Goal: Task Accomplishment & Management: Use online tool/utility

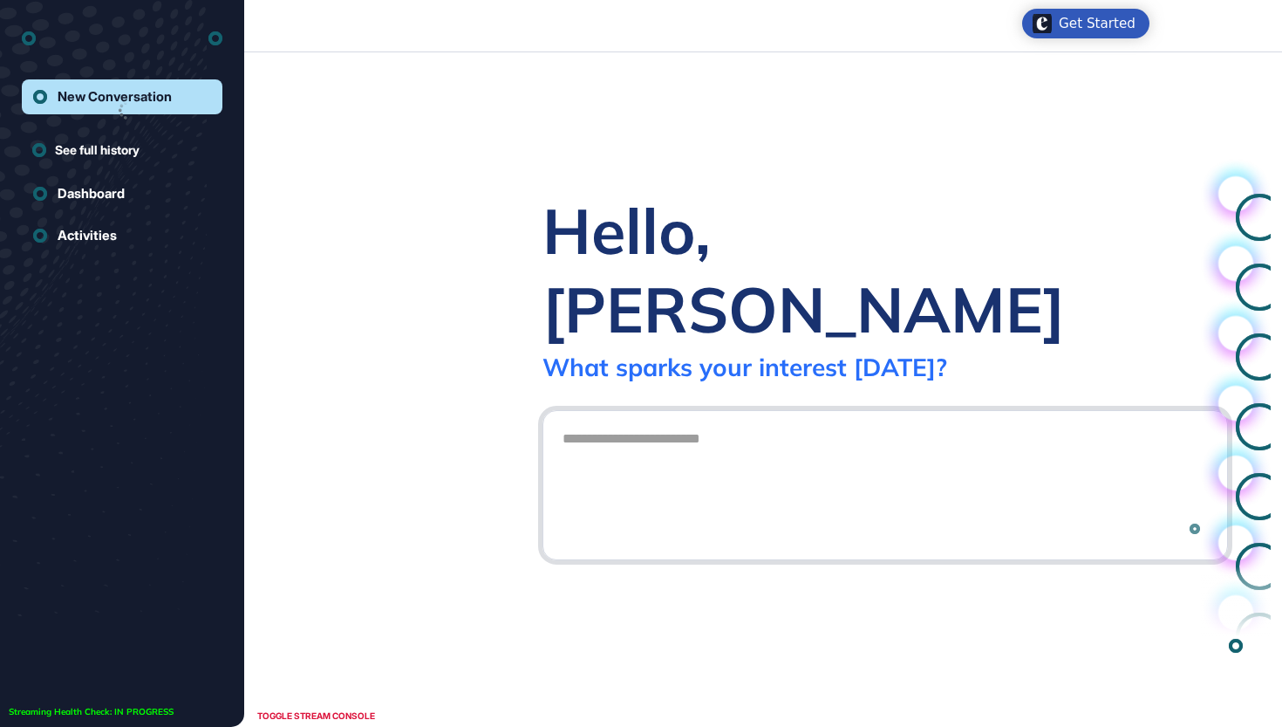
scroll to position [1, 1]
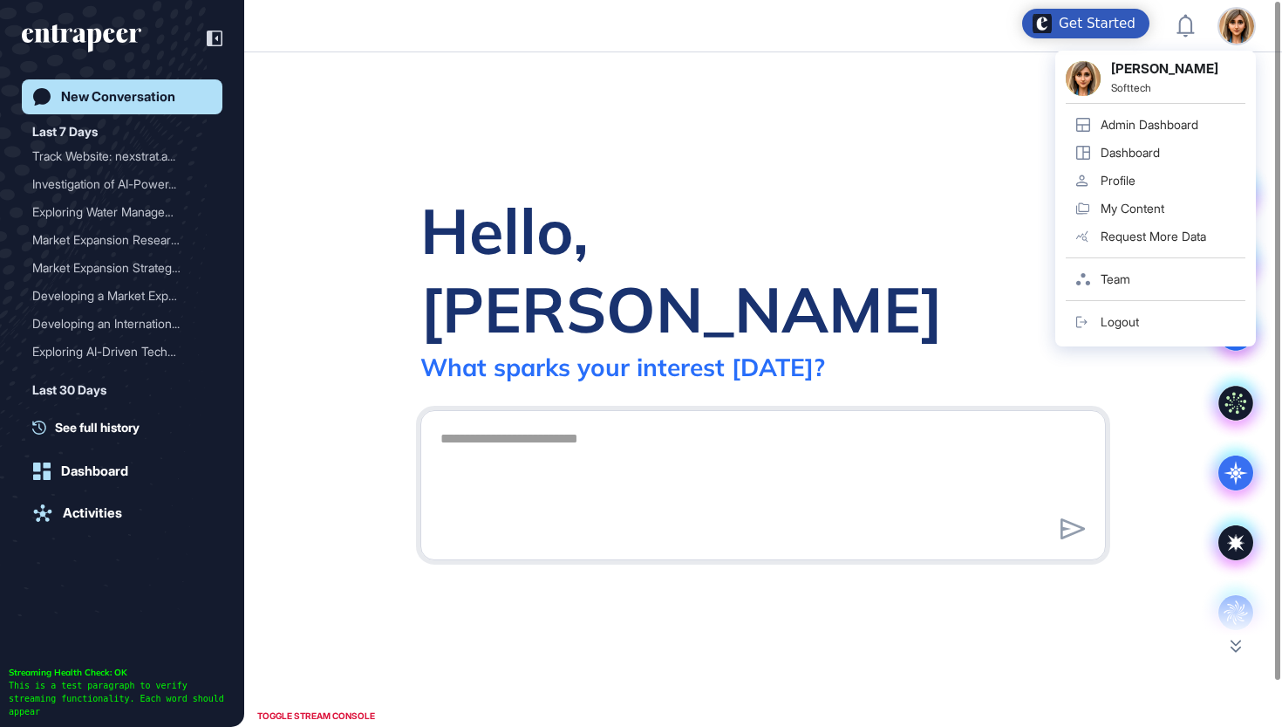
click at [1228, 24] on img at bounding box center [1237, 26] width 35 height 35
click at [1156, 119] on div "Admin Dashboard" at bounding box center [1150, 125] width 98 height 14
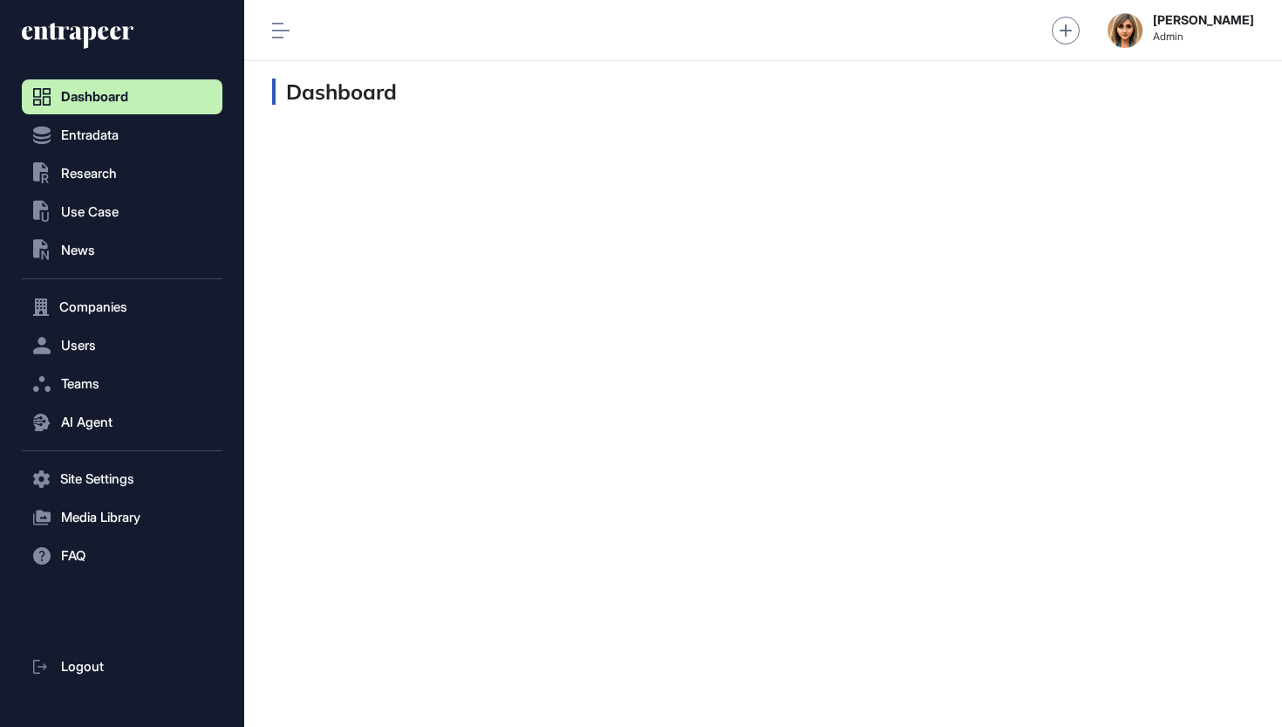
scroll to position [1, 1]
click at [101, 194] on nav "Dashboard Entradata .st0{fill:currentColor} Research .st0{fill:currentColor} Us…" at bounding box center [122, 403] width 201 height 648
click at [101, 190] on button ".st0{fill:currentColor} Research" at bounding box center [122, 173] width 201 height 35
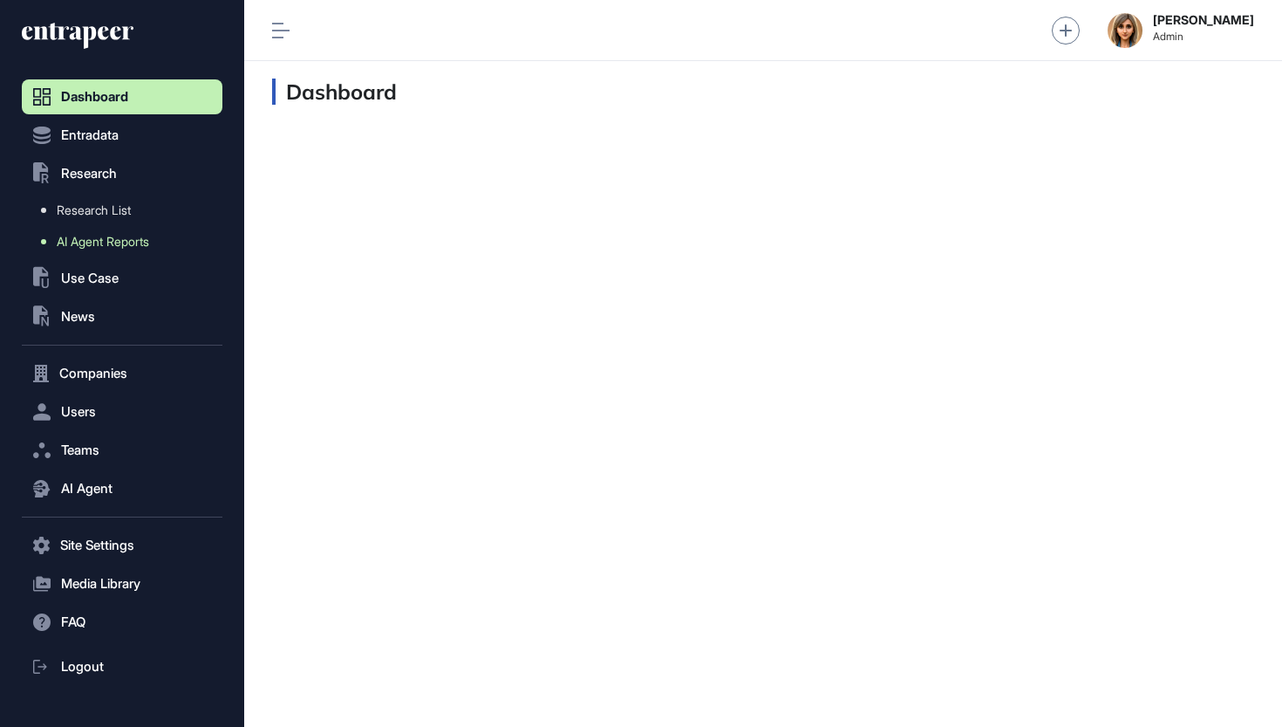
click at [105, 239] on span "AI Agent Reports" at bounding box center [103, 242] width 92 height 14
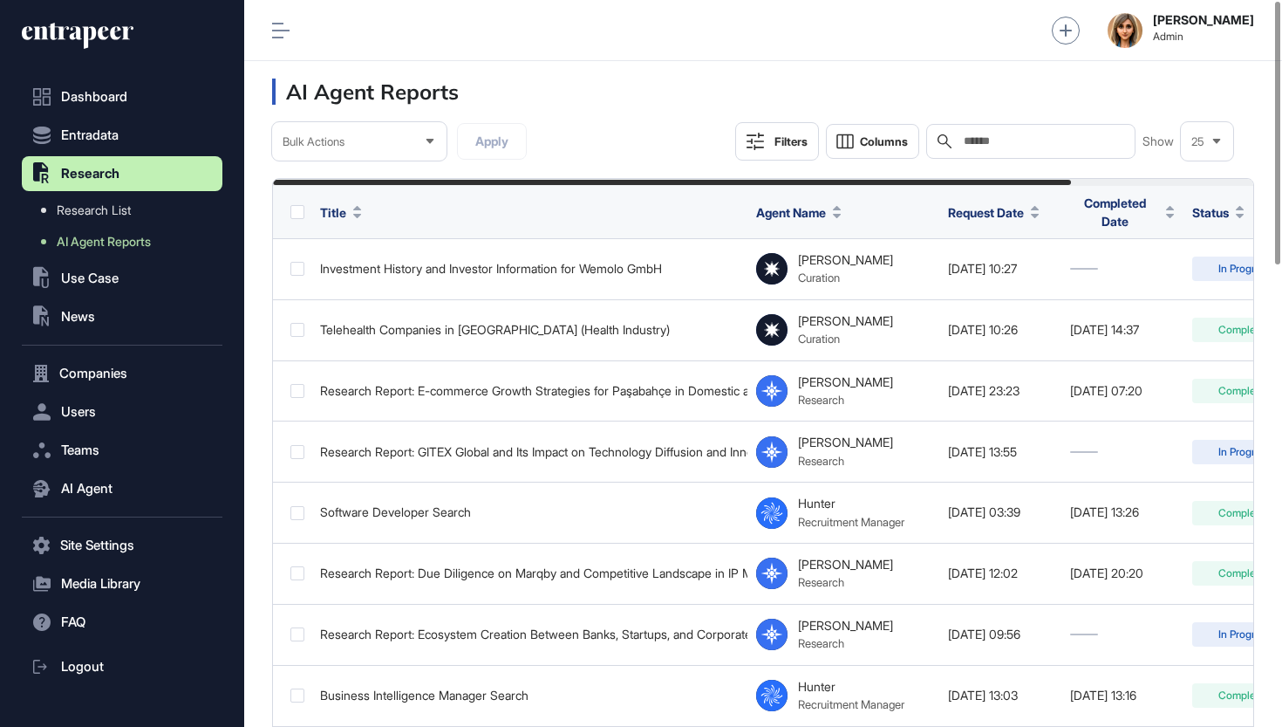
click at [1051, 140] on input "text" at bounding box center [1043, 141] width 162 height 14
paste input "**********"
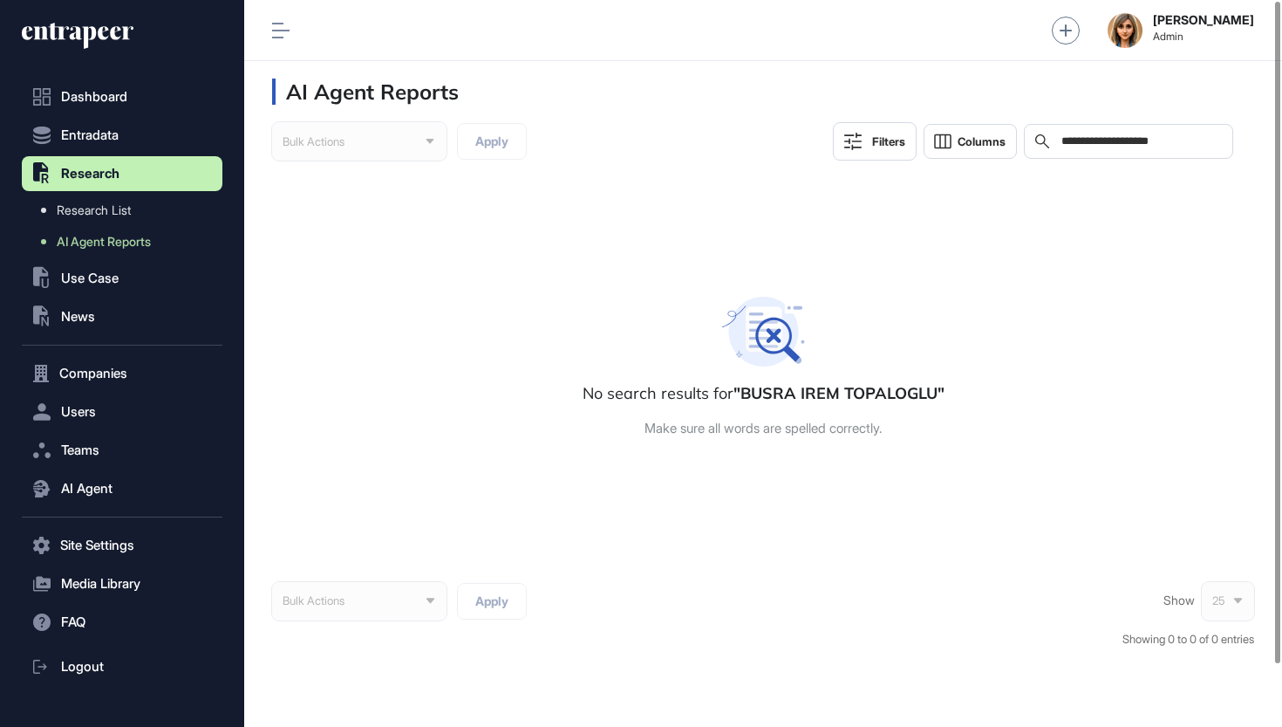
drag, startPoint x: 1090, startPoint y: 145, endPoint x: 1197, endPoint y: 148, distance: 107.4
click at [1197, 148] on input "**********" at bounding box center [1141, 141] width 162 height 14
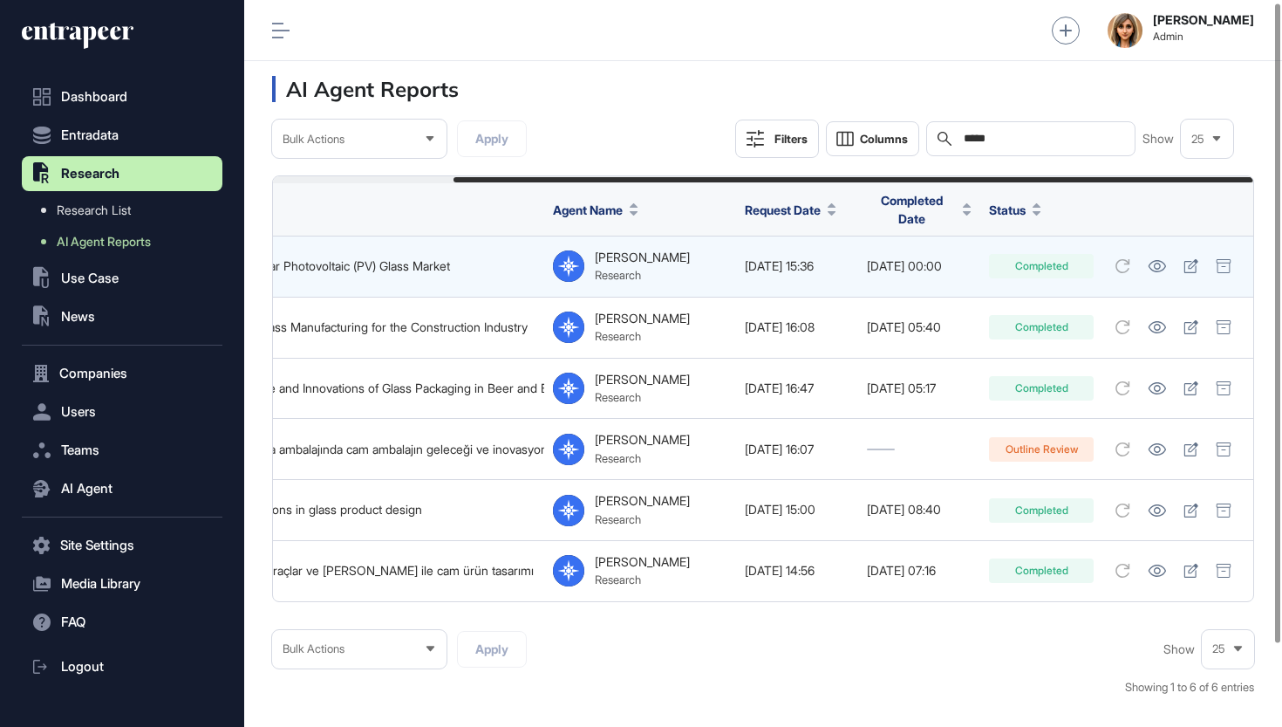
scroll to position [0, 222]
type input "*****"
click at [1159, 255] on link at bounding box center [1157, 266] width 29 height 23
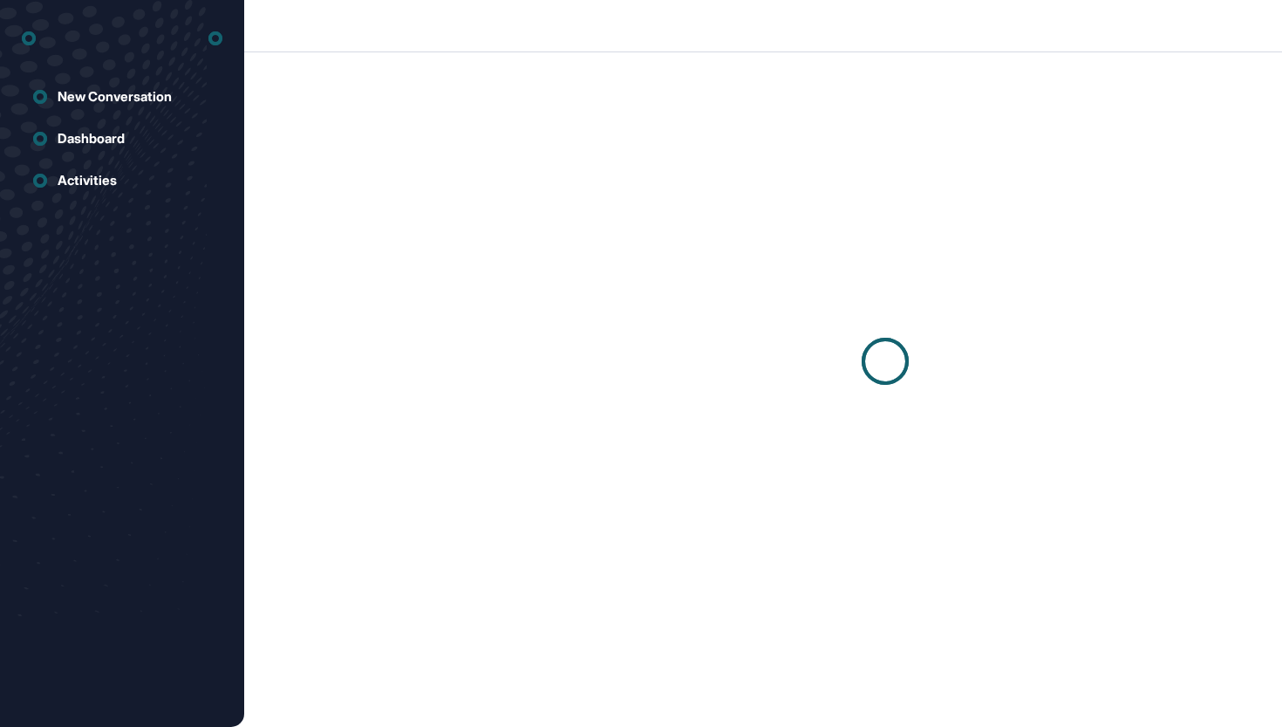
scroll to position [1, 1]
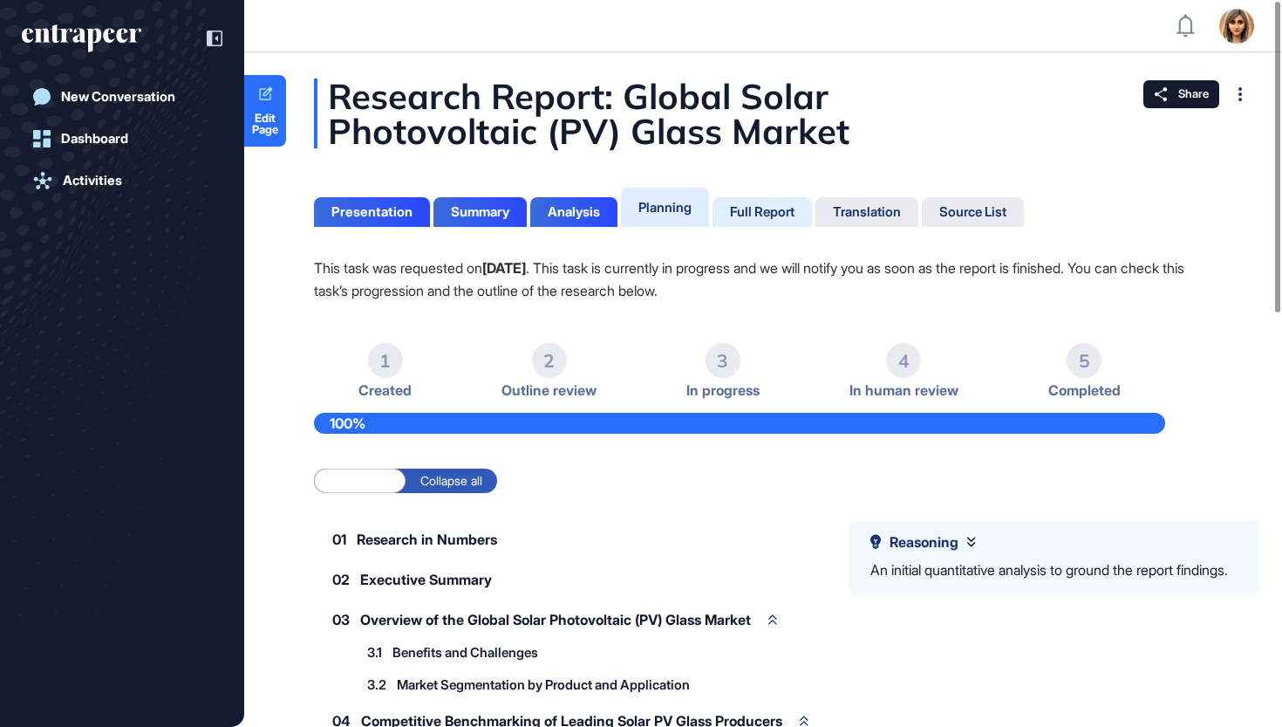
click at [765, 215] on div "Full Report" at bounding box center [762, 212] width 65 height 16
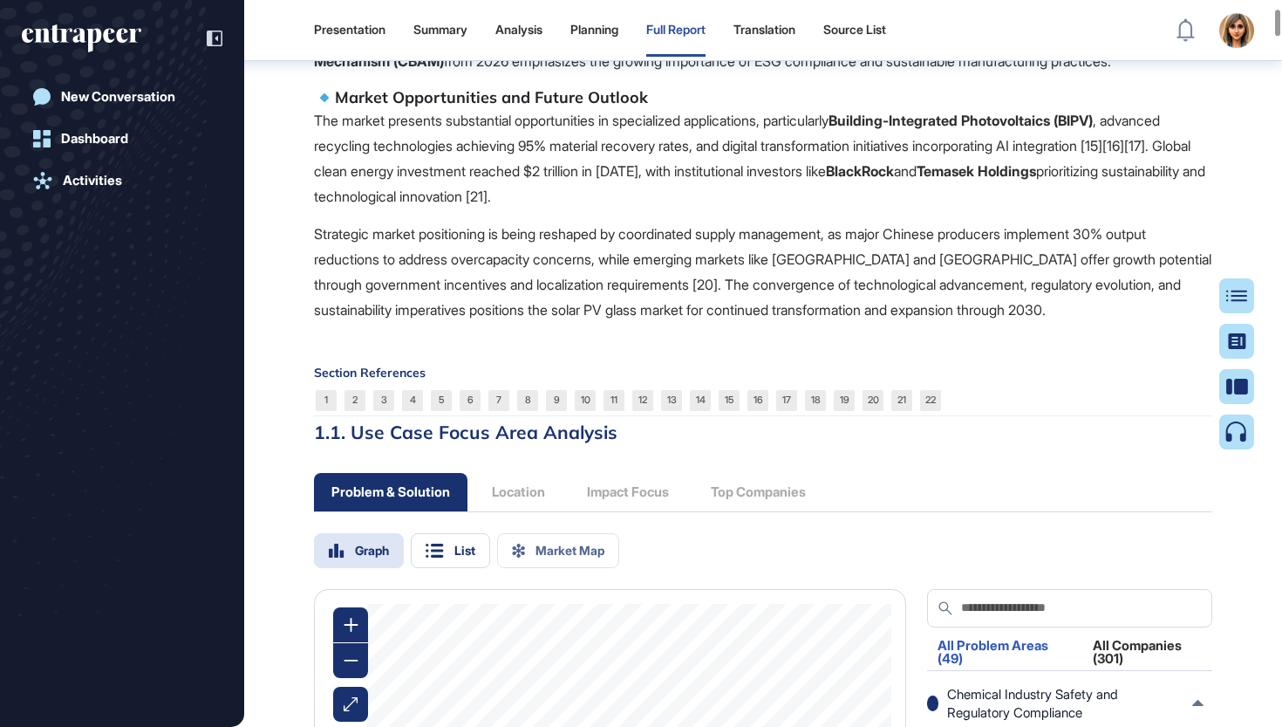
scroll to position [1606, 0]
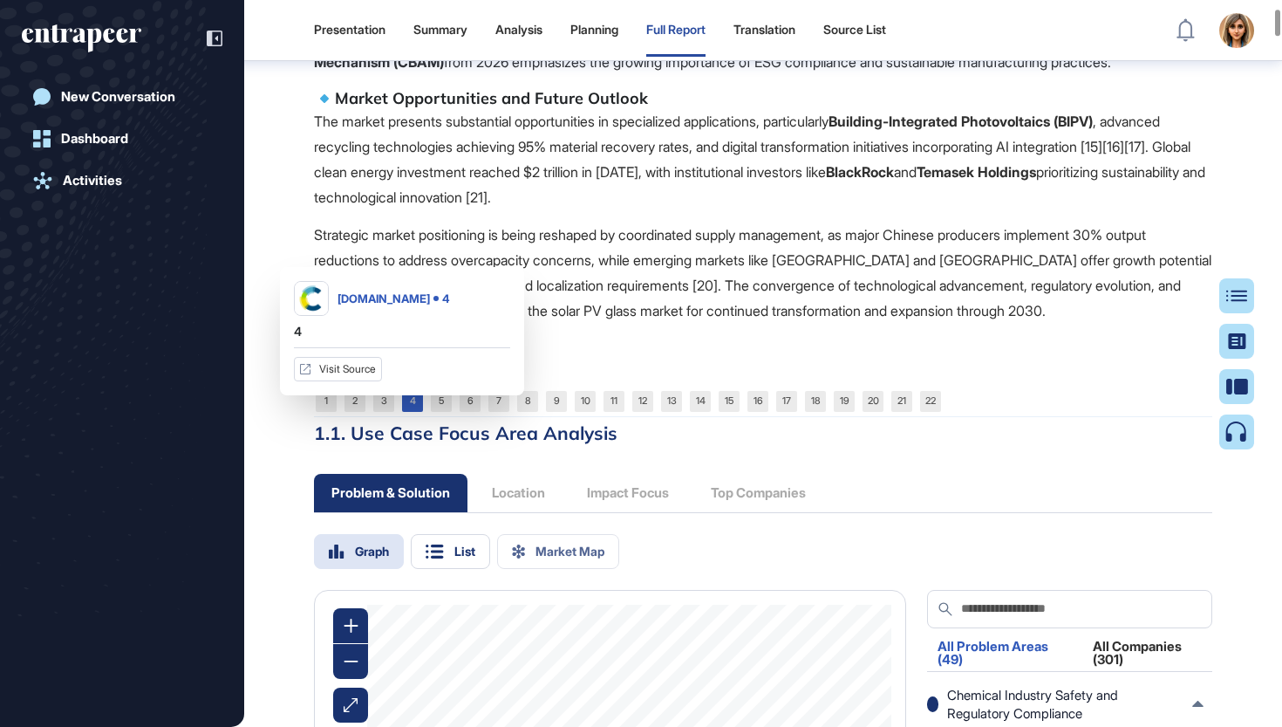
click at [414, 412] on link "4" at bounding box center [412, 401] width 21 height 21
click at [366, 378] on link "Visit Source" at bounding box center [338, 369] width 88 height 24
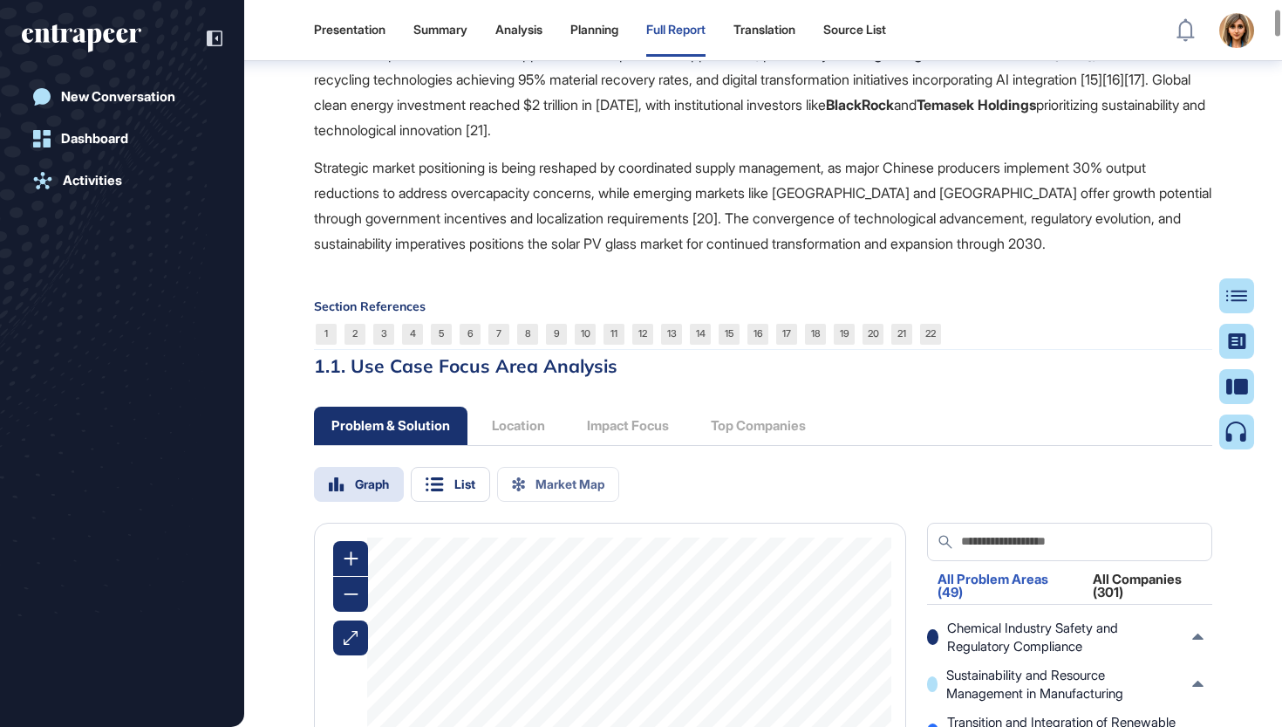
scroll to position [1670, 0]
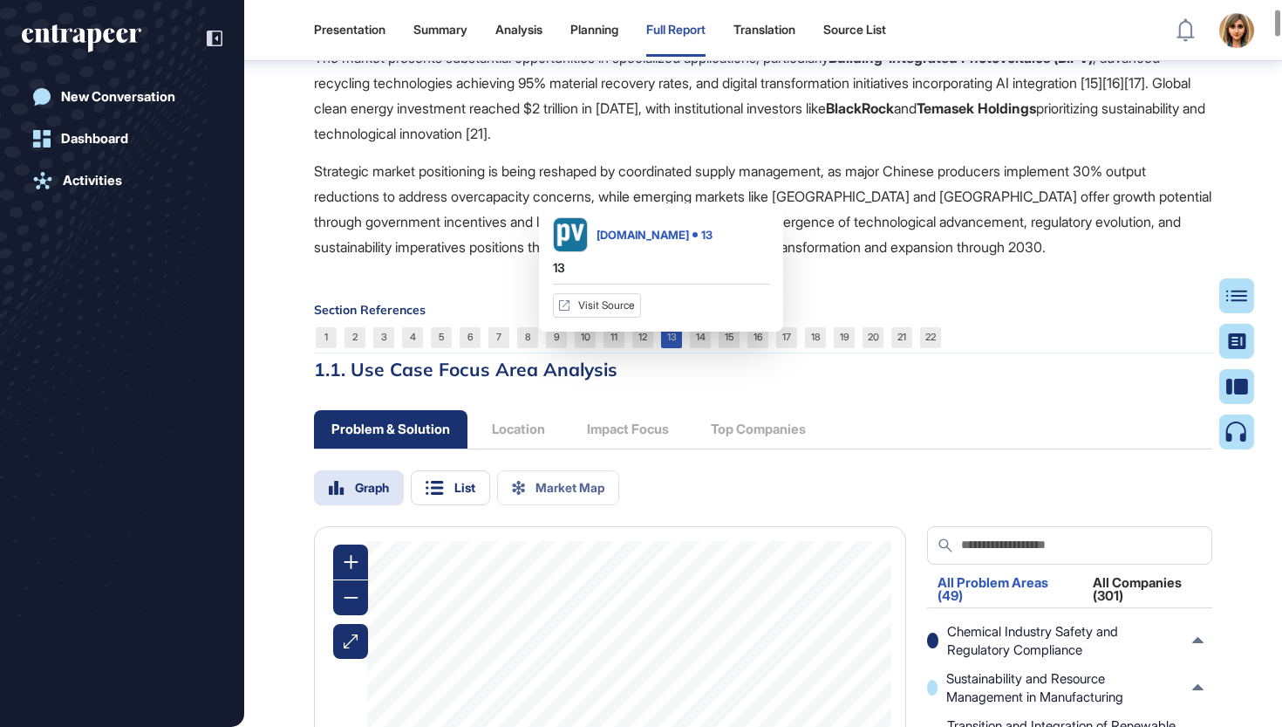
click at [675, 348] on link "13" at bounding box center [671, 337] width 21 height 21
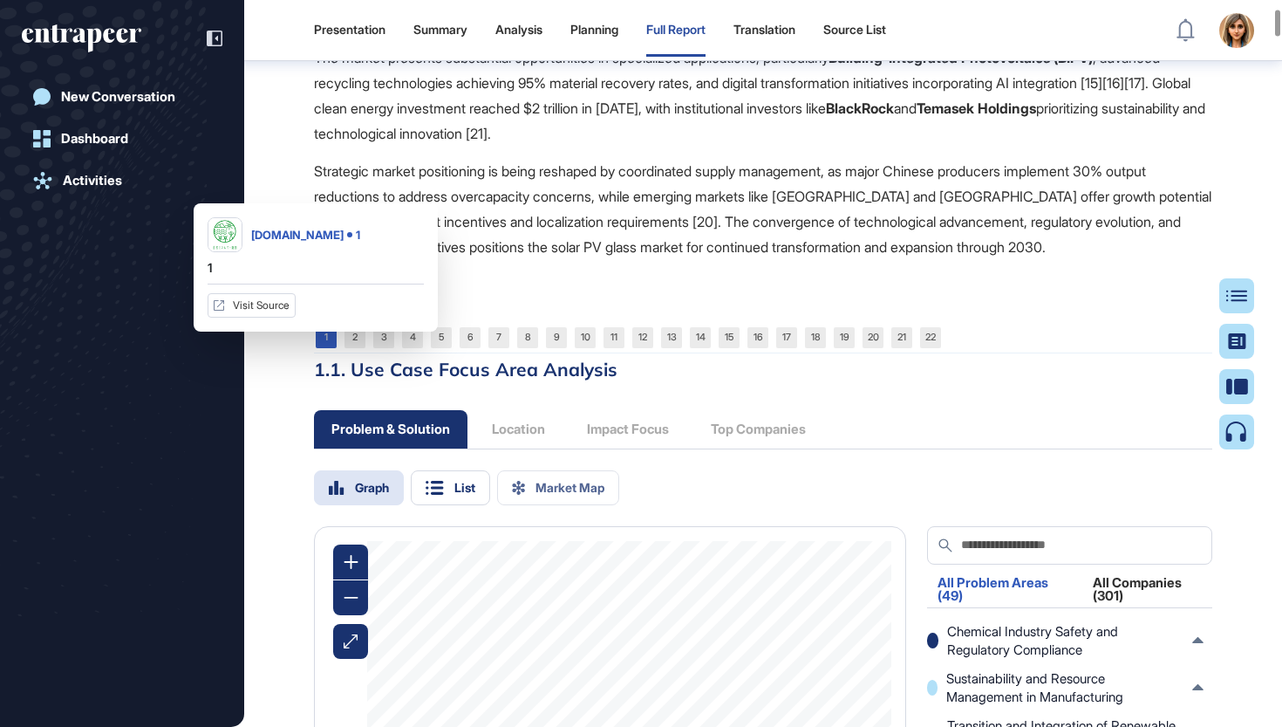
click at [330, 348] on link "1" at bounding box center [326, 337] width 21 height 21
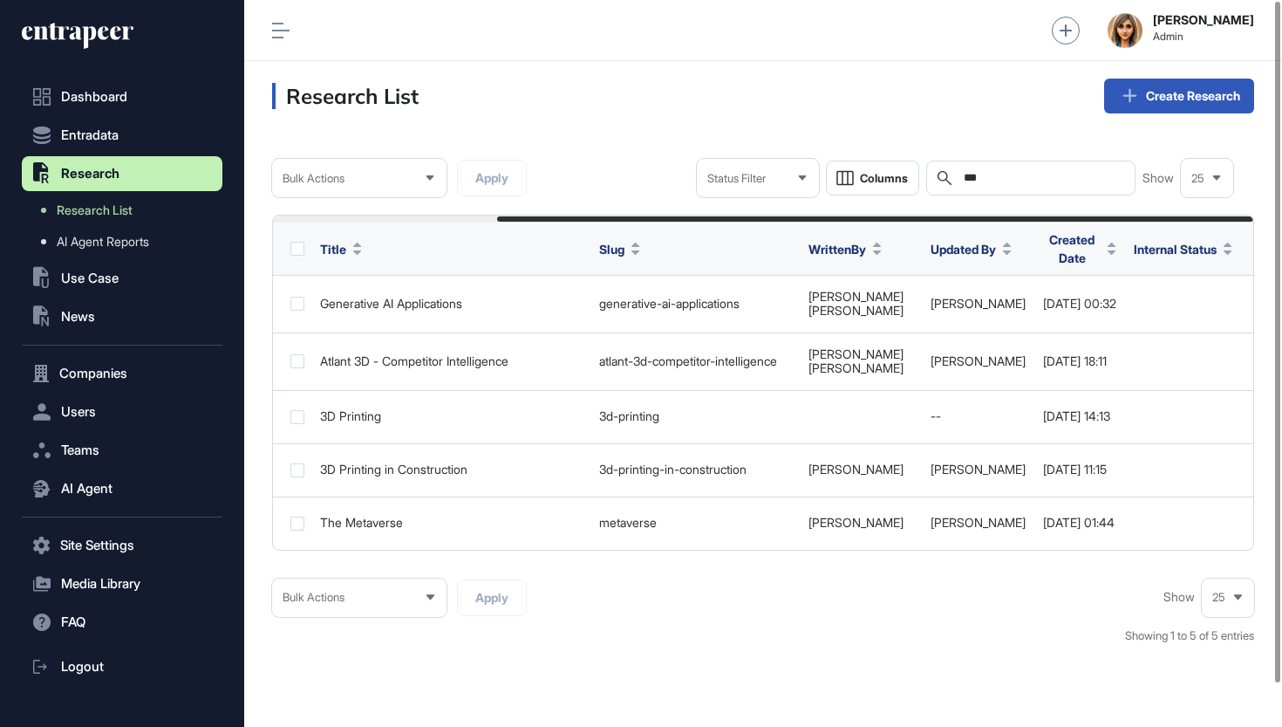
scroll to position [0, 291]
